Goal: Information Seeking & Learning: Learn about a topic

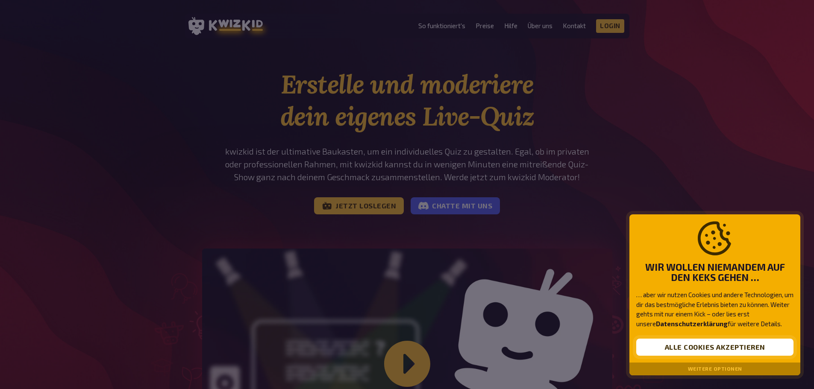
click at [708, 348] on button "Alle Cookies akzeptieren" at bounding box center [714, 347] width 157 height 17
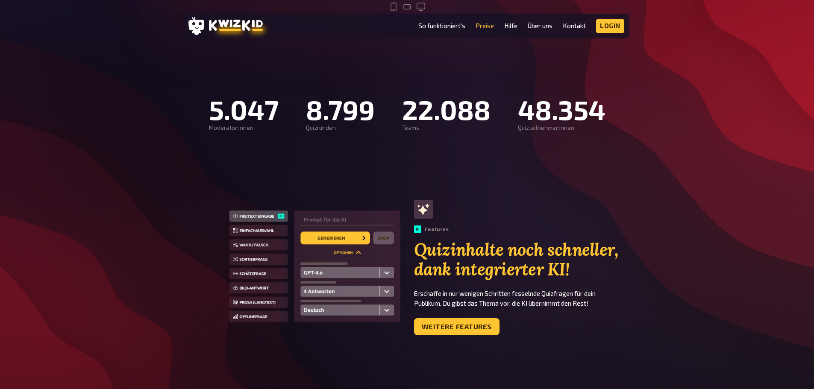
scroll to position [556, 0]
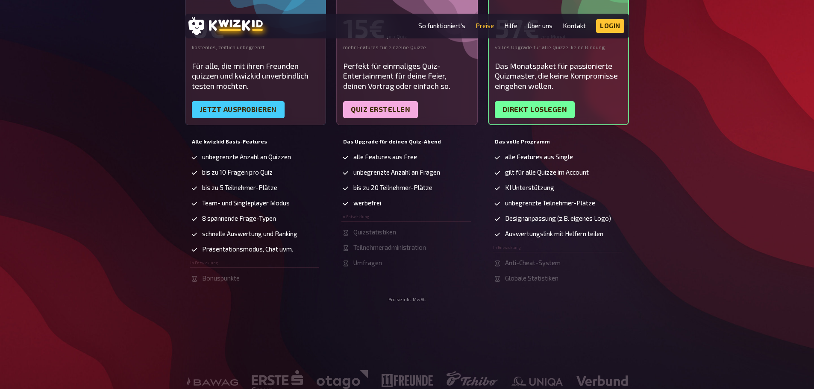
scroll to position [214, 0]
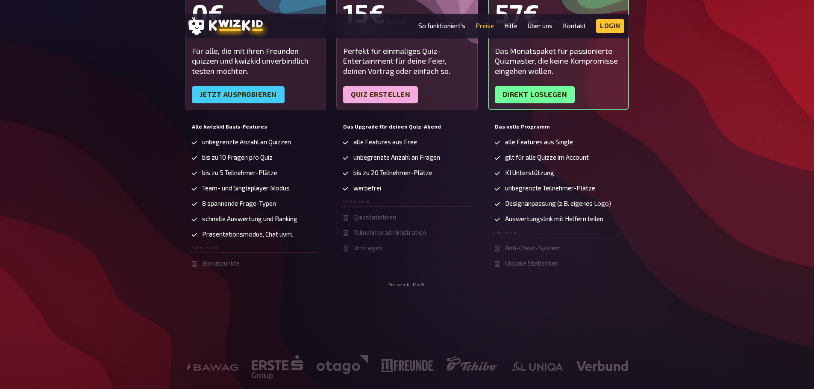
click at [361, 215] on span "Quizstatistiken" at bounding box center [374, 217] width 43 height 7
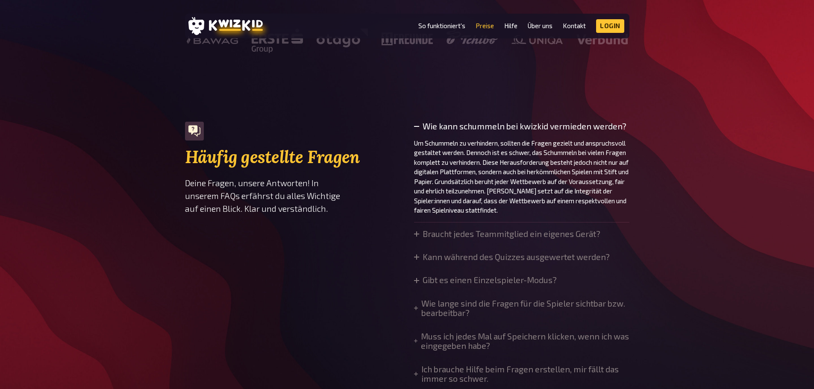
scroll to position [556, 0]
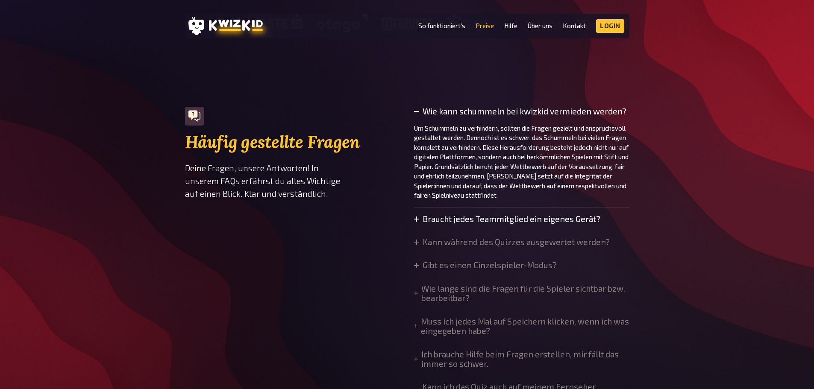
click at [416, 220] on icon at bounding box center [416, 219] width 5 height 5
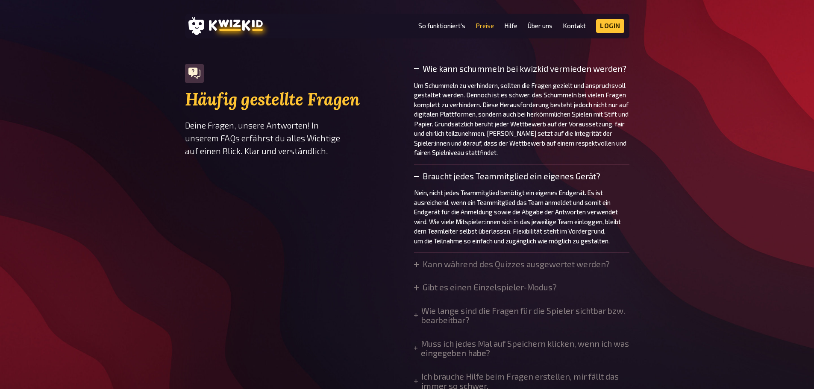
scroll to position [641, 0]
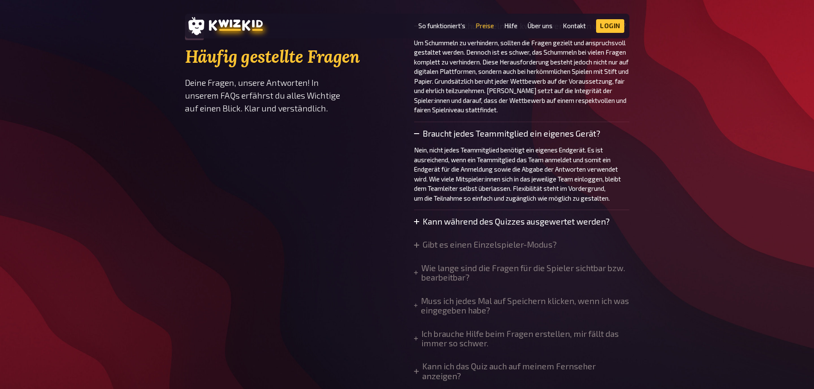
click at [415, 221] on icon at bounding box center [416, 221] width 5 height 5
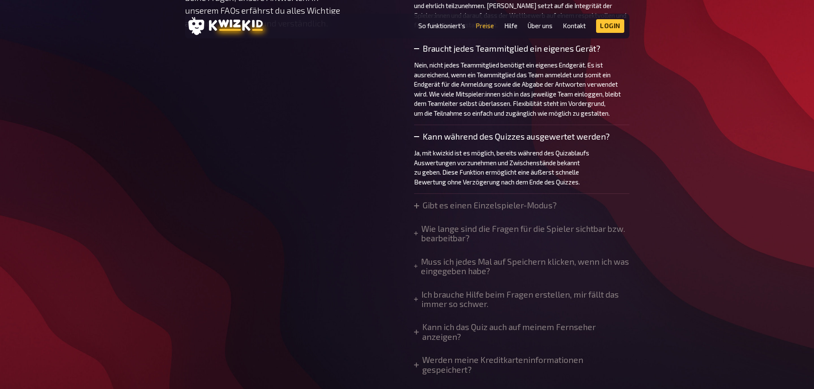
scroll to position [727, 0]
click at [416, 234] on icon at bounding box center [416, 233] width 4 height 4
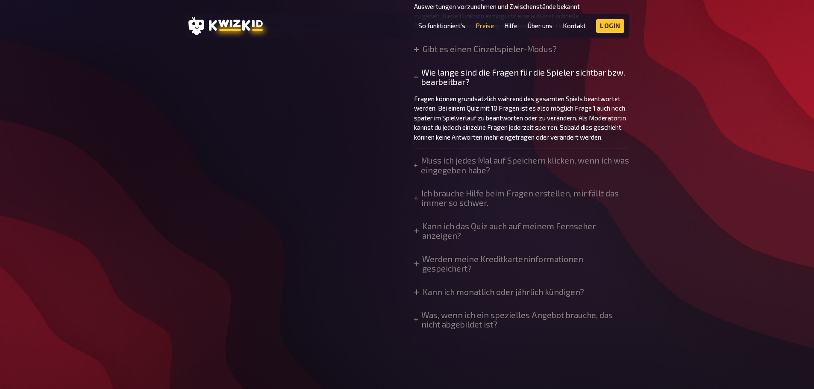
scroll to position [898, 0]
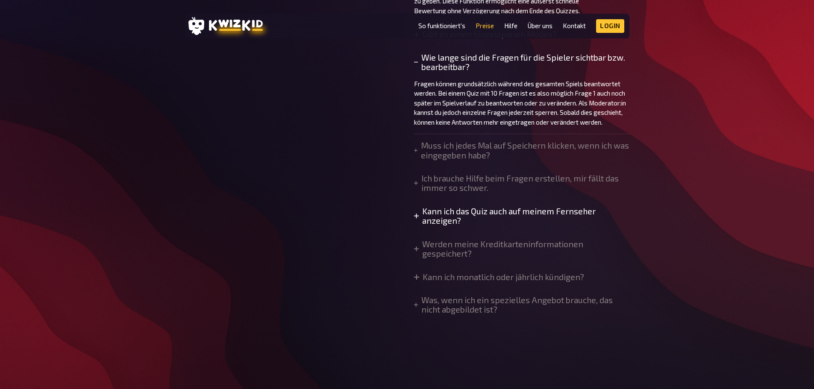
click at [416, 219] on icon at bounding box center [416, 216] width 5 height 5
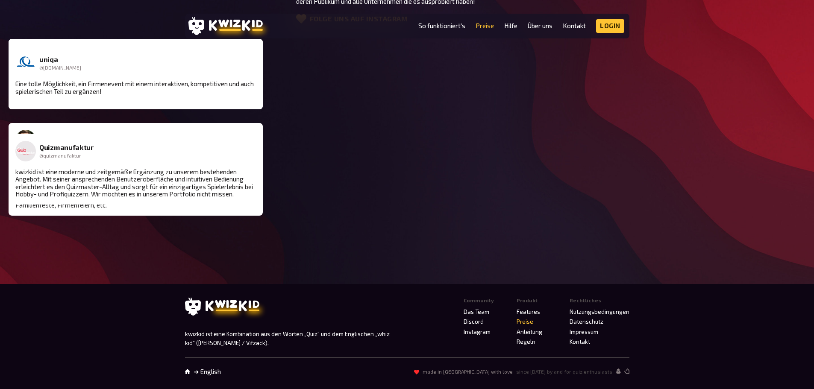
scroll to position [1440, 0]
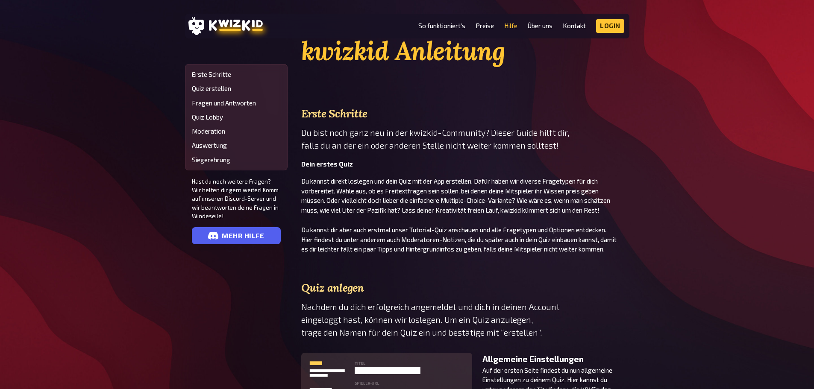
scroll to position [43, 0]
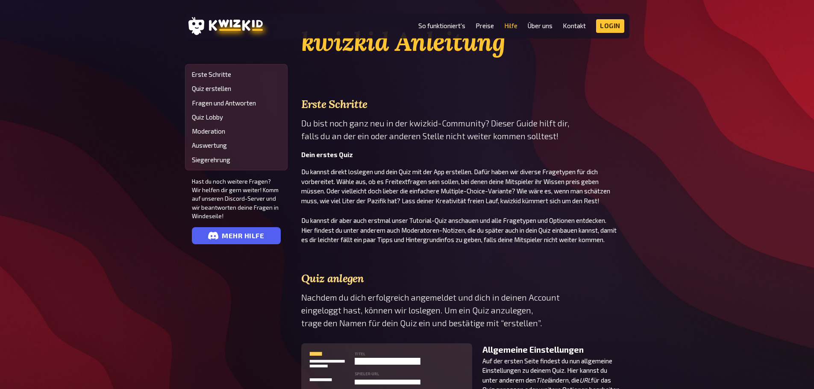
click at [404, 174] on p "Du kannst direkt loslegen und dein Quiz mit der App erstellen. Dafür haben wir …" at bounding box center [465, 186] width 328 height 38
click at [403, 182] on p "Du kannst direkt loslegen und dein Quiz mit der App erstellen. Dafür haben wir …" at bounding box center [465, 186] width 328 height 38
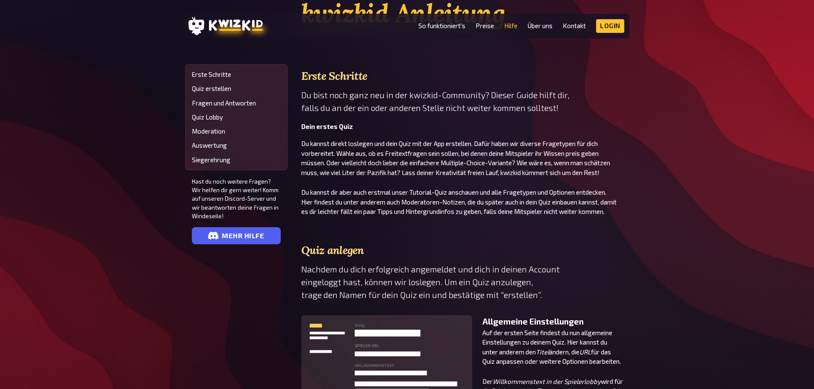
scroll to position [85, 0]
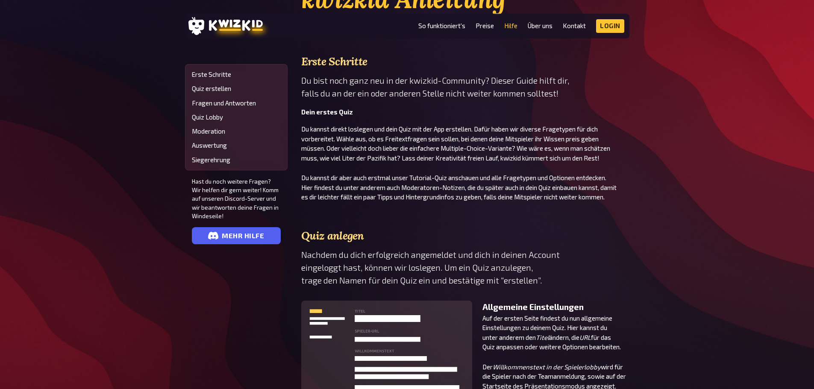
click at [512, 190] on p "Du kannst dir aber auch erstmal unser Tutorial-Quiz anschauen und alle Fragetyp…" at bounding box center [465, 187] width 328 height 29
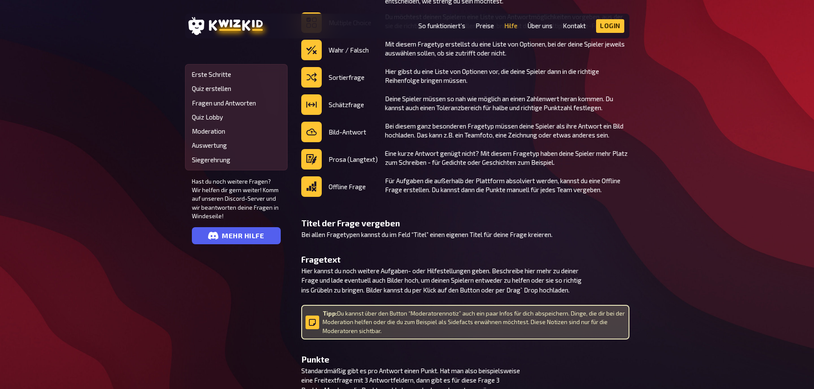
scroll to position [898, 0]
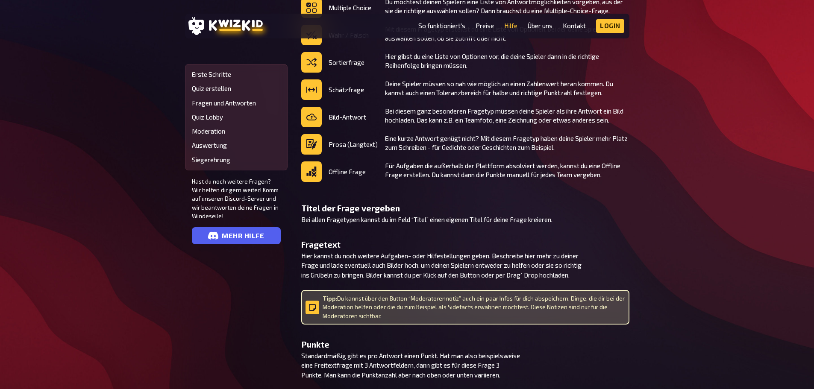
click at [425, 215] on p "Bei allen Fragetypen kannst du im Feld “Titel” einen eigenen Titel für deine Fr…" at bounding box center [465, 220] width 328 height 10
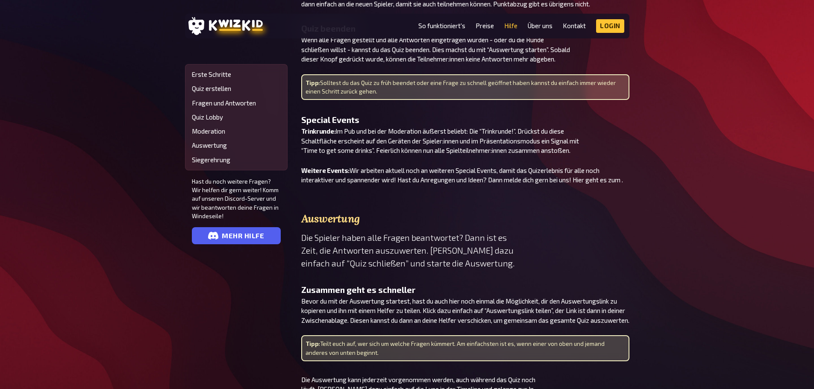
scroll to position [1838, 0]
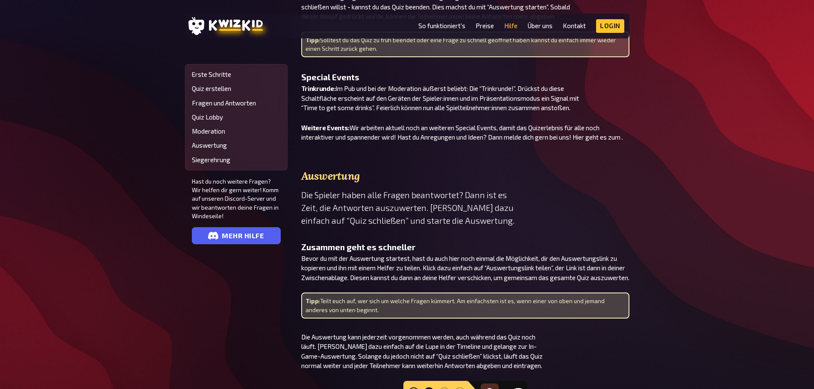
click at [408, 262] on p "Bevor du mit der Auswertung startest, hast du auch hier noch einmal die Möglich…" at bounding box center [465, 268] width 328 height 29
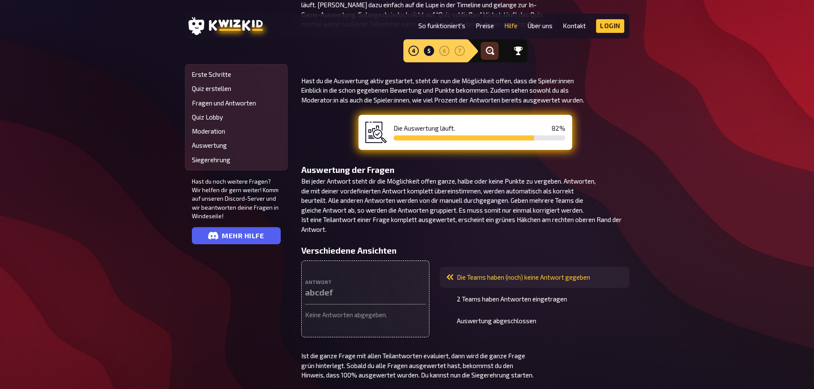
scroll to position [2223, 0]
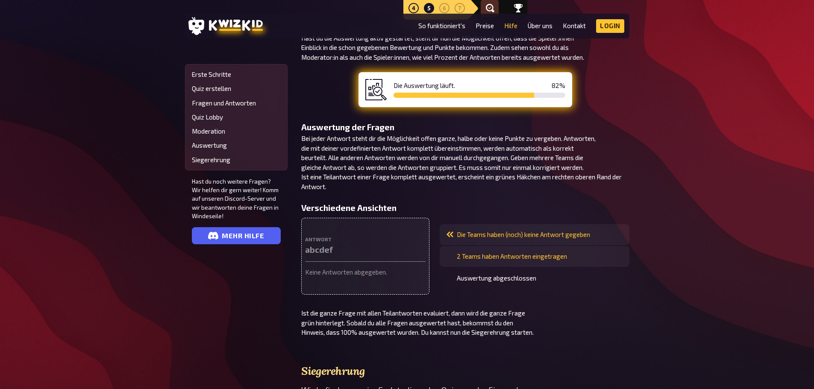
click at [498, 253] on span "2 Teams haben Antworten eingetragen" at bounding box center [512, 256] width 110 height 7
click at [501, 232] on li "Die Teams haben (noch) keine Antwort gegeben" at bounding box center [535, 234] width 190 height 21
click at [497, 253] on span "2 Teams haben Antworten eingetragen" at bounding box center [512, 256] width 110 height 7
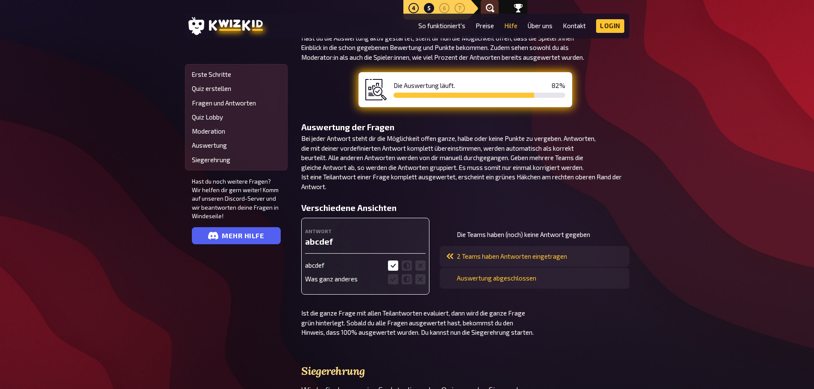
click at [496, 275] on span "Auswertung abgeschlossen" at bounding box center [497, 278] width 80 height 7
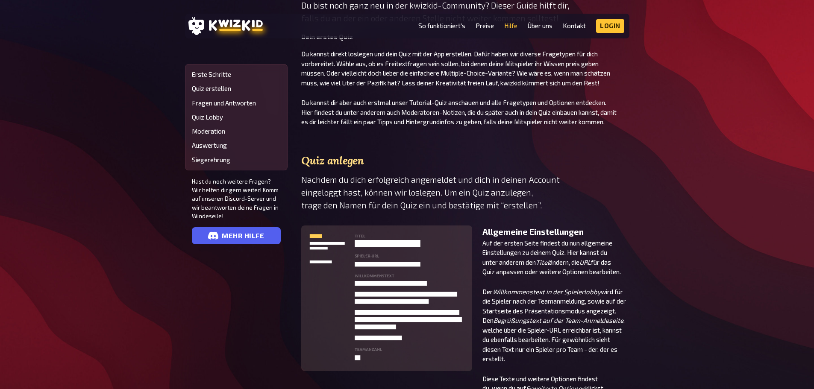
scroll to position [0, 0]
